Goal: Task Accomplishment & Management: Use online tool/utility

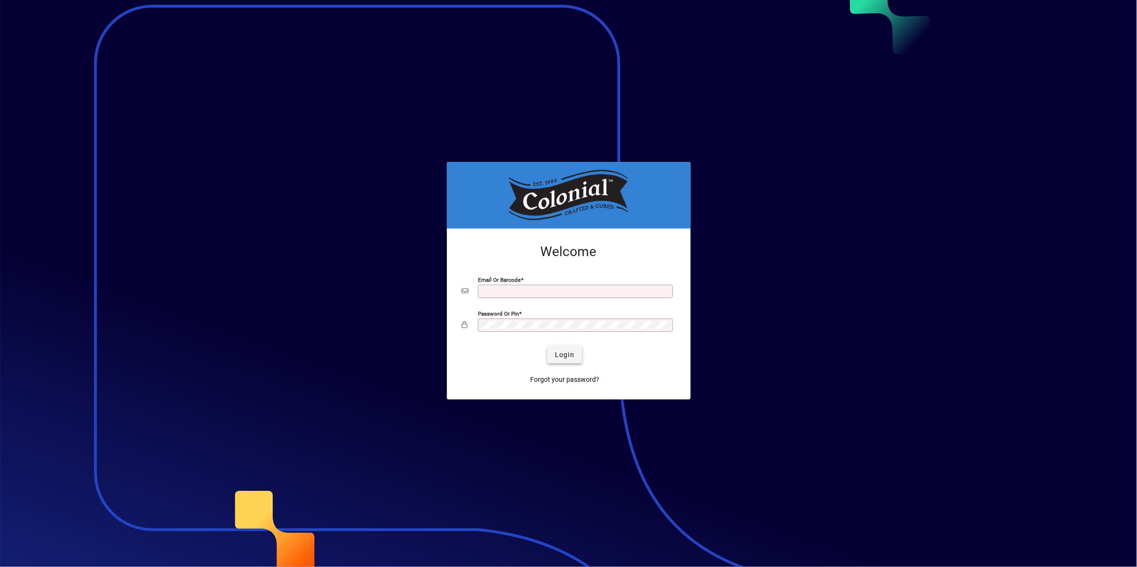
type input "**********"
click at [566, 356] on span "Login" at bounding box center [565, 355] width 20 height 10
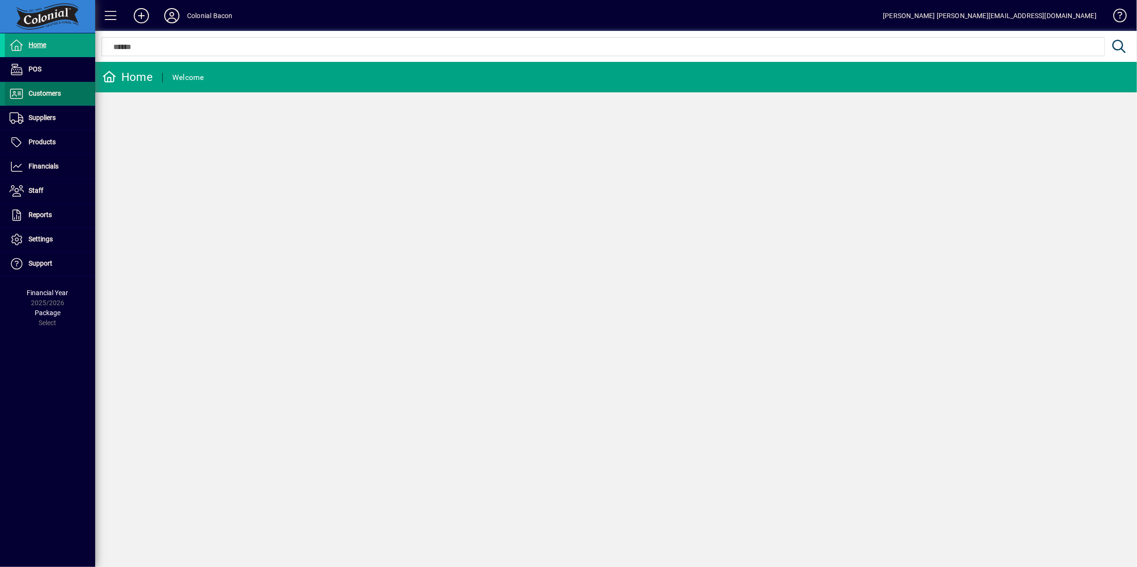
drag, startPoint x: 48, startPoint y: 94, endPoint x: 55, endPoint y: 96, distance: 7.3
click at [48, 94] on span "Customers" at bounding box center [45, 93] width 32 height 8
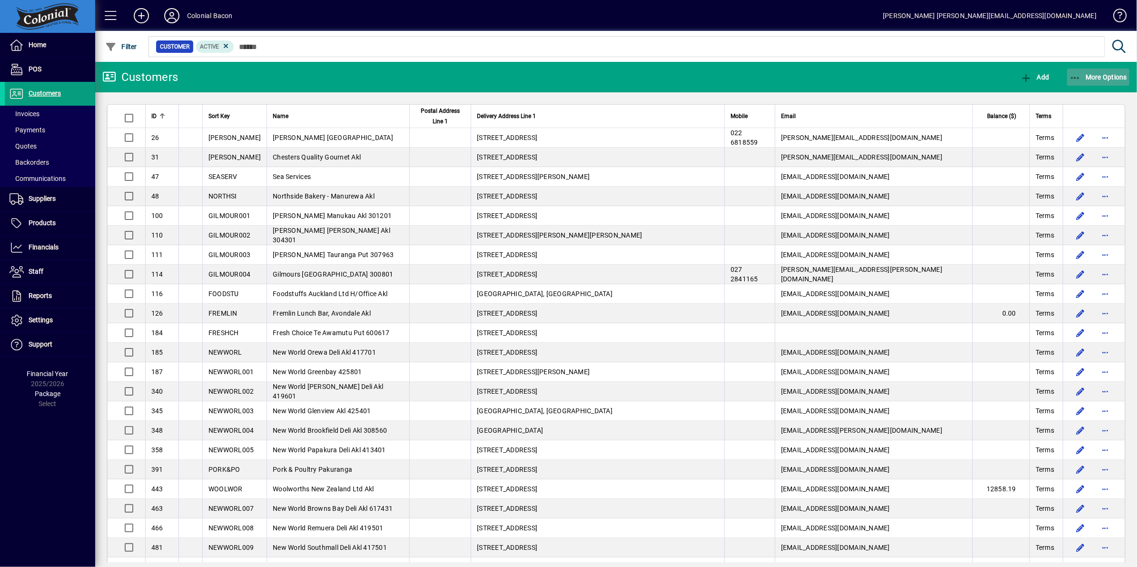
click at [1097, 78] on span "More Options" at bounding box center [1098, 77] width 58 height 8
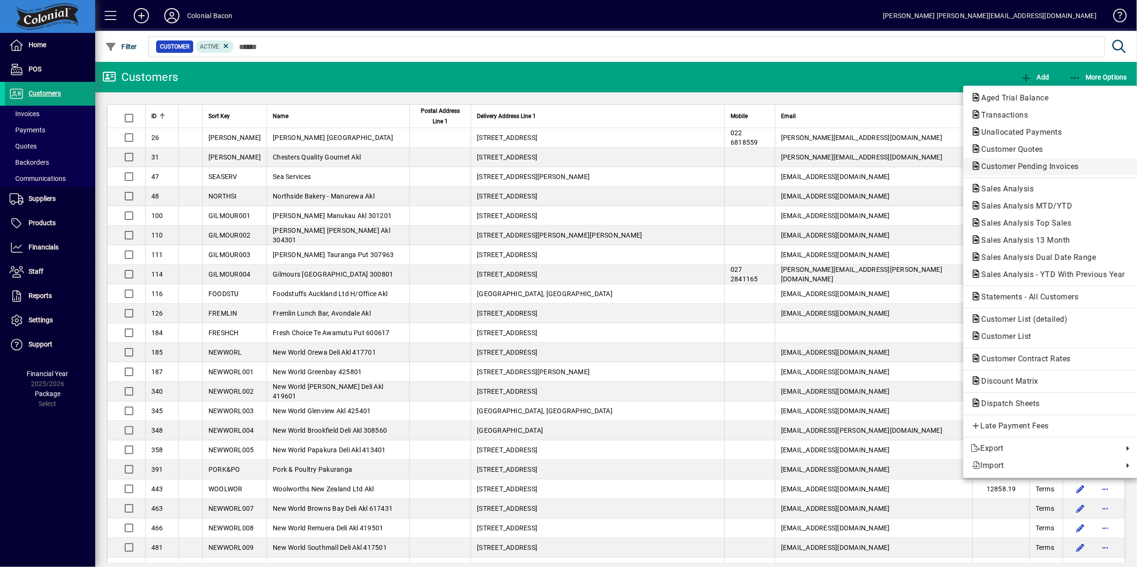
click at [1054, 170] on span "Customer Pending Invoices" at bounding box center [1027, 166] width 113 height 9
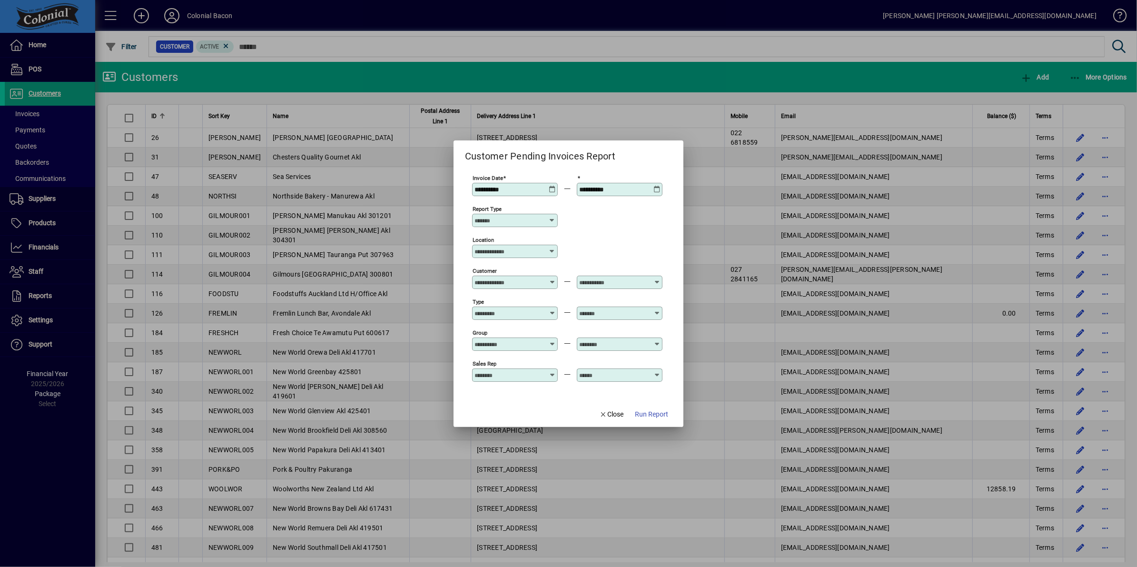
click at [551, 219] on icon at bounding box center [552, 221] width 8 height 8
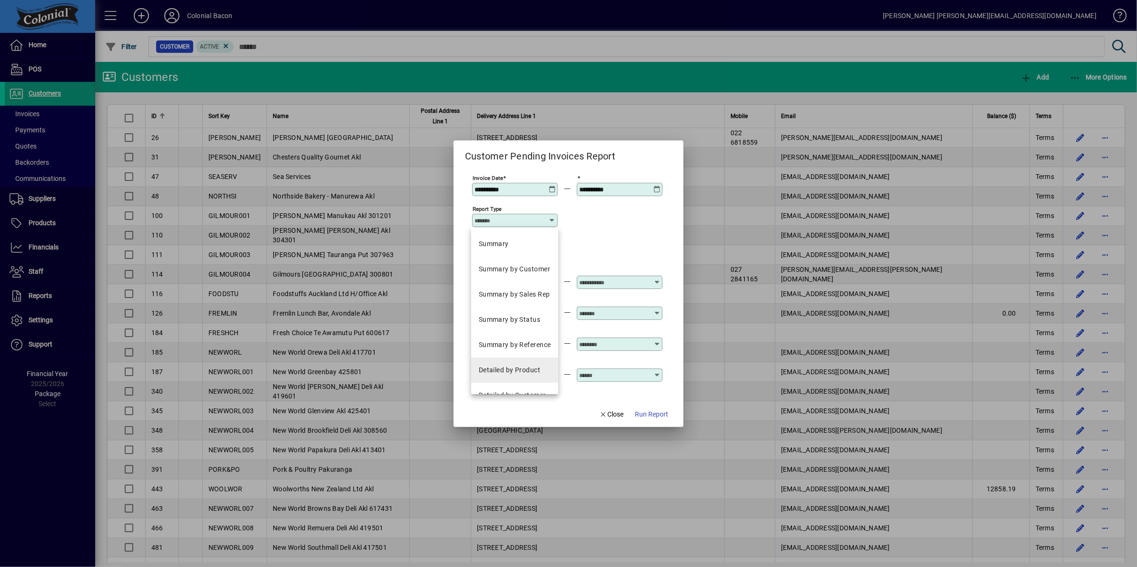
scroll to position [17, 0]
click at [516, 352] on div "Detailed by Product" at bounding box center [509, 353] width 61 height 10
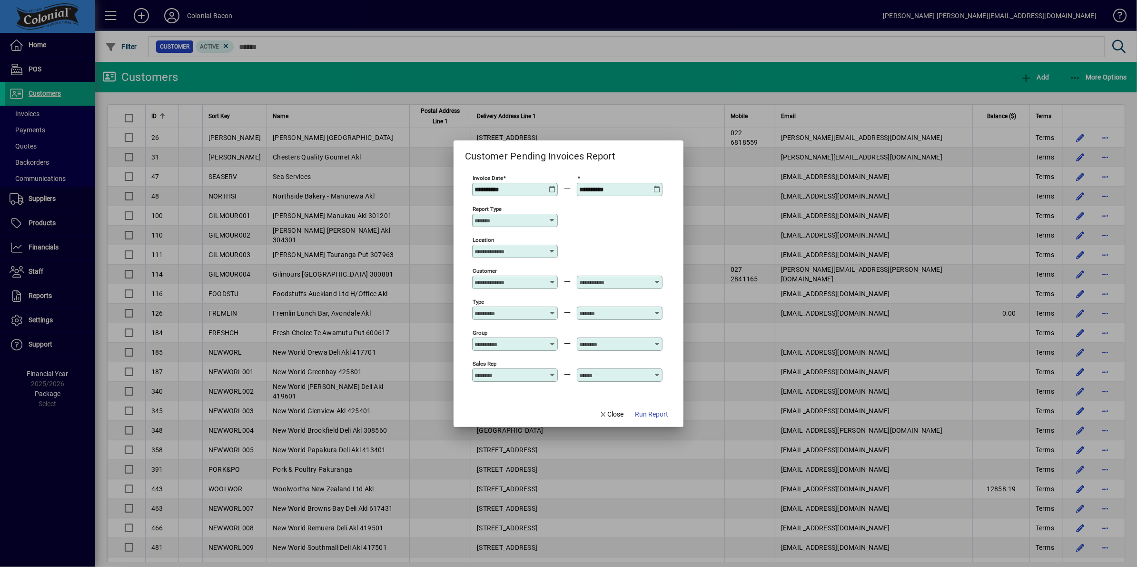
type input "**********"
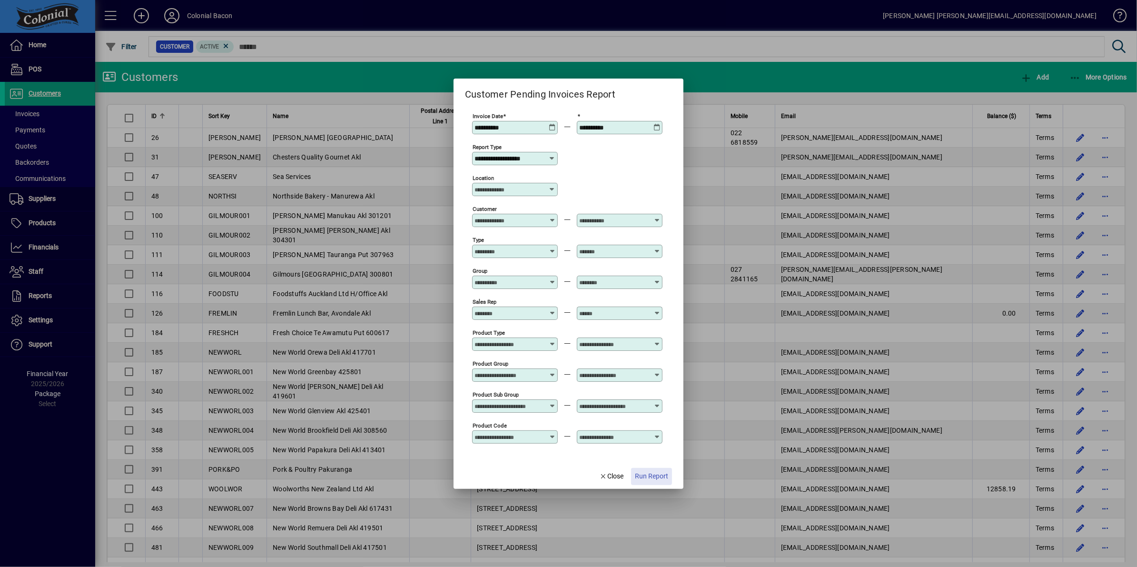
click at [653, 476] on span "Run Report" at bounding box center [651, 476] width 33 height 10
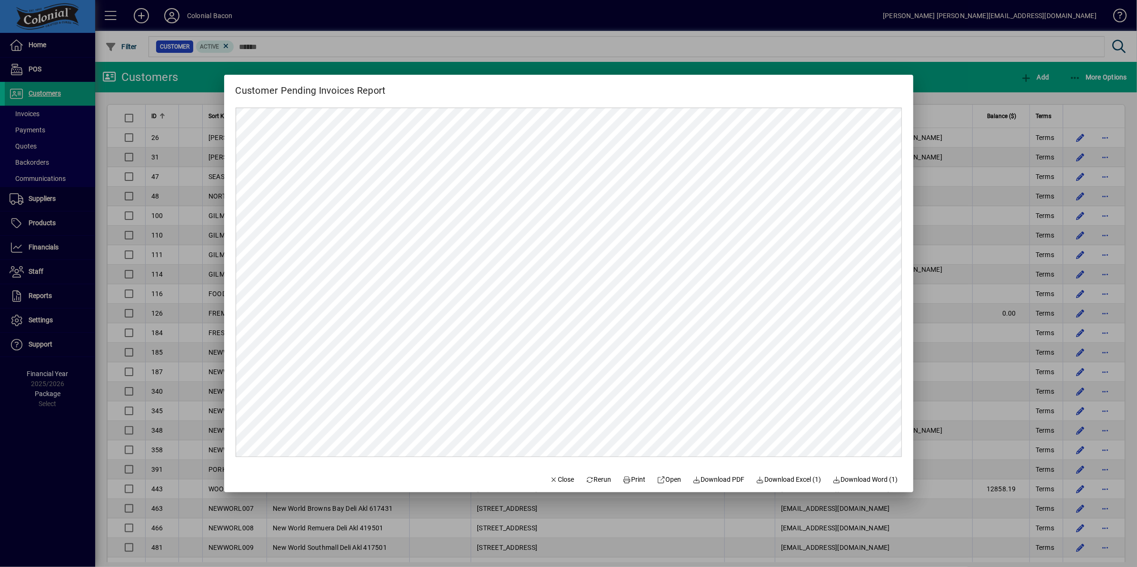
scroll to position [0, 0]
click at [559, 481] on span "Close" at bounding box center [562, 479] width 25 height 10
